Goal: Task Accomplishment & Management: Manage account settings

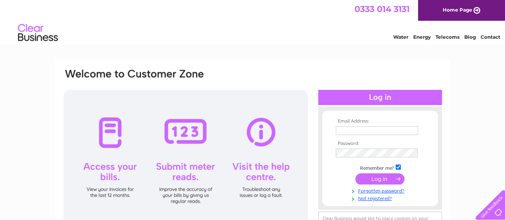
type input "shoptevyne@gmail.com"
click at [376, 178] on input "submit" at bounding box center [379, 178] width 49 height 11
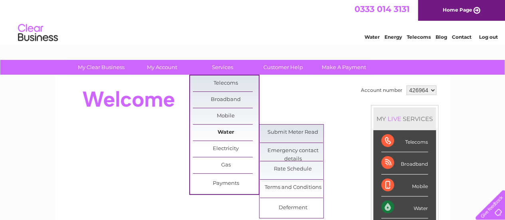
click at [229, 131] on link "Water" at bounding box center [226, 132] width 66 height 16
click at [274, 132] on link "Submit Meter Read" at bounding box center [293, 132] width 66 height 16
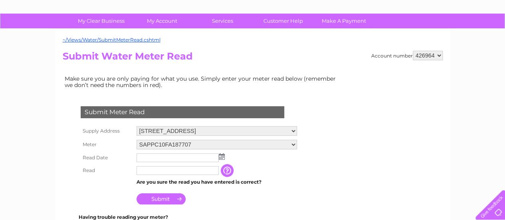
scroll to position [120, 0]
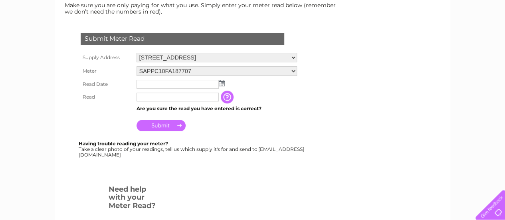
click at [219, 83] on img at bounding box center [222, 83] width 6 height 6
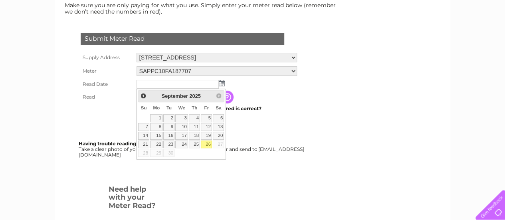
click at [208, 143] on link "26" at bounding box center [206, 144] width 11 height 8
type input "[DATE]"
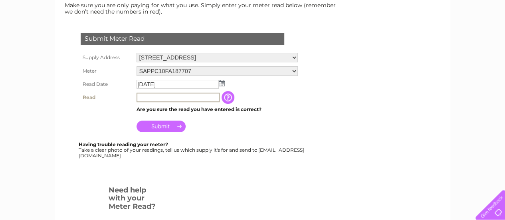
click at [145, 96] on input "text" at bounding box center [177, 98] width 83 height 10
type input "04338"
click at [156, 126] on input "Submit" at bounding box center [160, 125] width 49 height 11
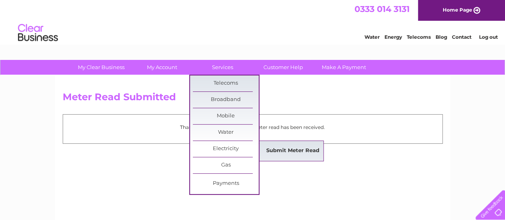
click at [277, 150] on link "Submit Meter Read" at bounding box center [293, 151] width 66 height 16
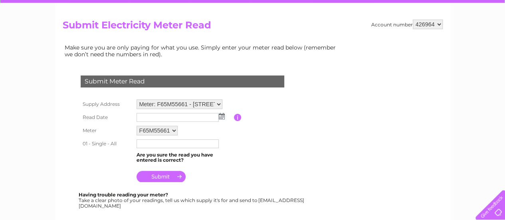
scroll to position [80, 0]
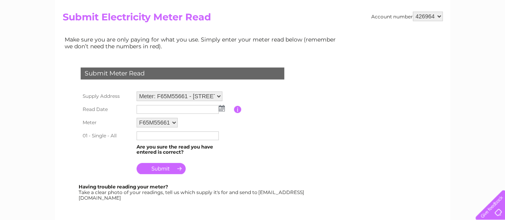
click at [221, 105] on img at bounding box center [222, 108] width 6 height 6
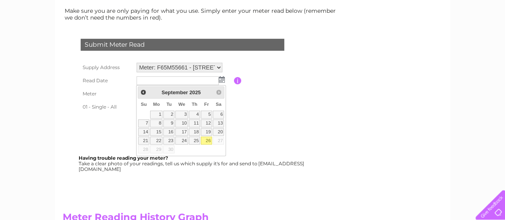
scroll to position [120, 0]
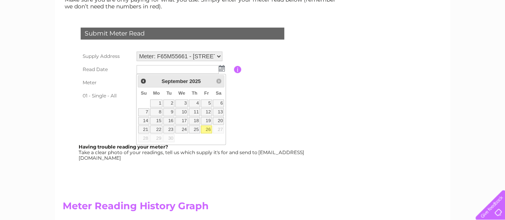
click at [208, 128] on link "26" at bounding box center [206, 129] width 11 height 8
type input "[DATE]"
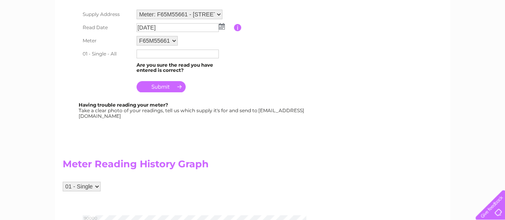
scroll to position [160, 0]
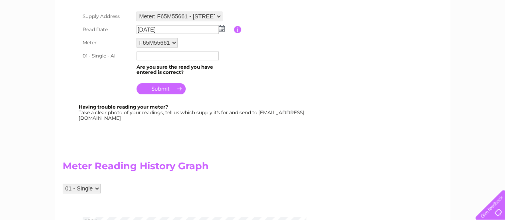
click at [152, 54] on input "text" at bounding box center [177, 55] width 82 height 9
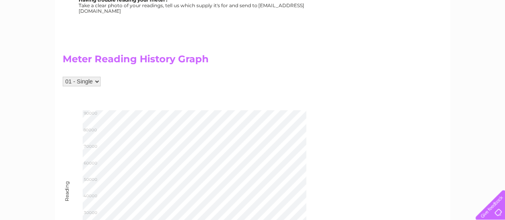
scroll to position [199, 0]
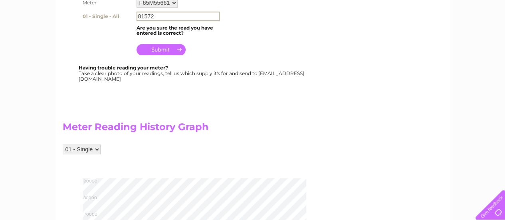
type input "81572"
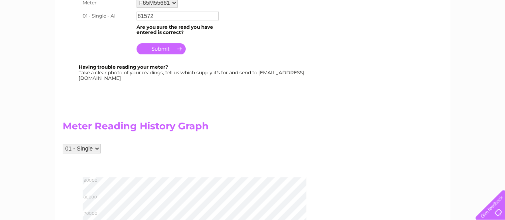
click at [162, 49] on input "submit" at bounding box center [160, 48] width 49 height 11
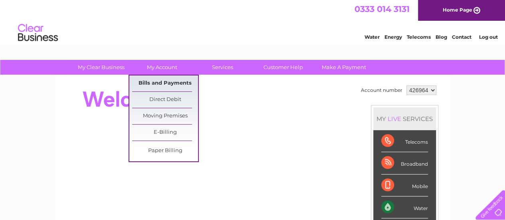
click at [165, 83] on link "Bills and Payments" at bounding box center [165, 83] width 66 height 16
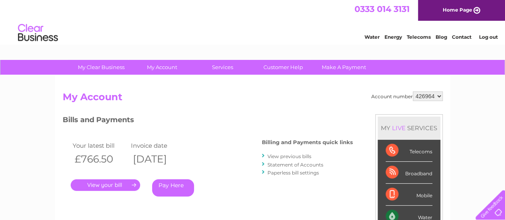
scroll to position [40, 0]
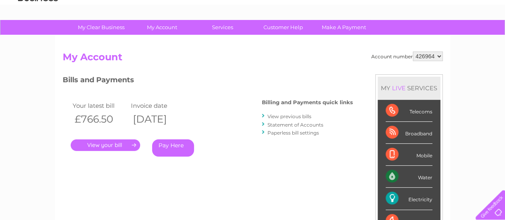
click at [114, 146] on link "." at bounding box center [105, 145] width 69 height 12
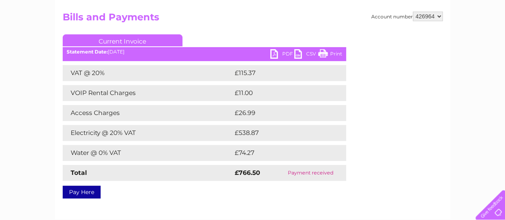
scroll to position [120, 0]
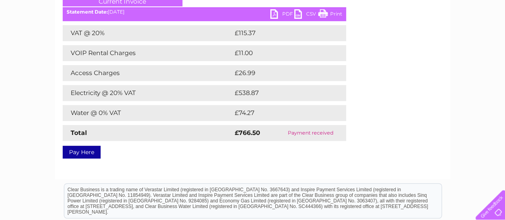
click at [278, 14] on link "PDF" at bounding box center [282, 15] width 24 height 12
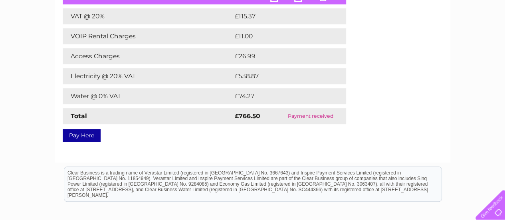
scroll to position [61, 0]
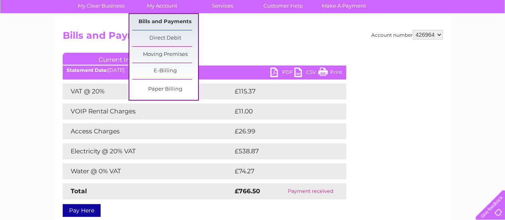
click at [173, 22] on link "Bills and Payments" at bounding box center [165, 22] width 66 height 16
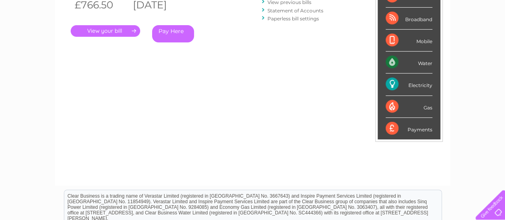
scroll to position [61, 0]
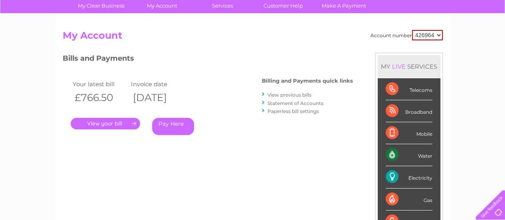
click at [295, 94] on link "View previous bills" at bounding box center [289, 95] width 44 height 6
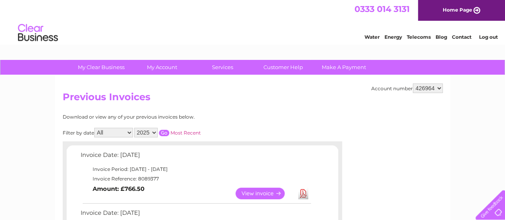
click at [132, 130] on select "All January February March April May June July August September October Novembe…" at bounding box center [113, 133] width 39 height 10
select select "8"
click at [95, 128] on select "All January February March April May June July August September October Novembe…" at bounding box center [113, 133] width 39 height 10
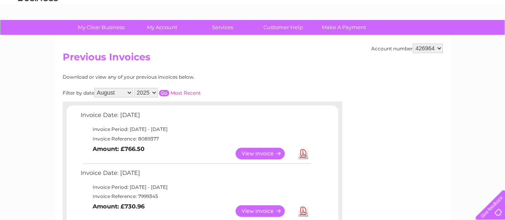
scroll to position [80, 0]
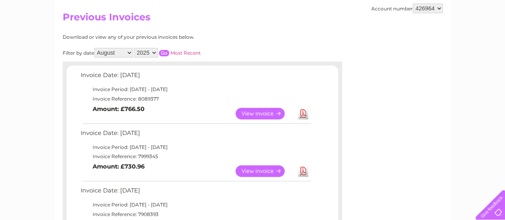
click at [264, 172] on link "View" at bounding box center [264, 171] width 59 height 12
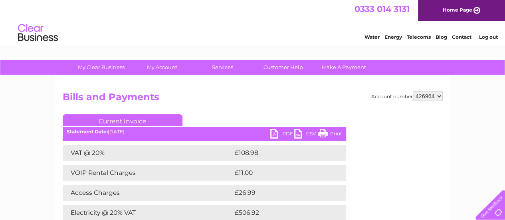
click at [274, 131] on link "PDF" at bounding box center [282, 135] width 24 height 12
